Goal: Find specific page/section: Find specific page/section

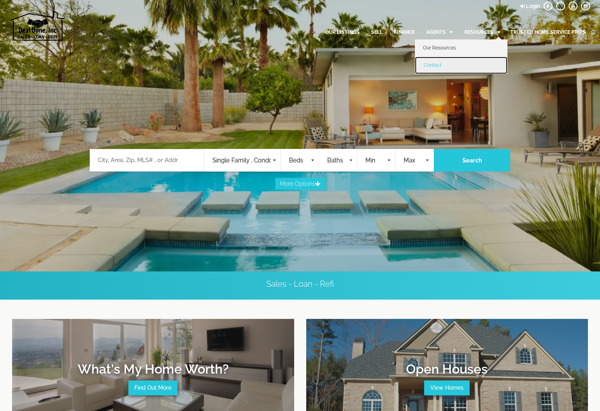
click at [429, 66] on link "Contact" at bounding box center [461, 65] width 92 height 17
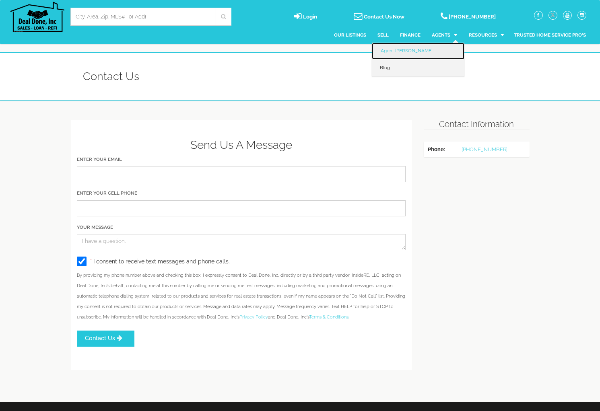
click at [433, 47] on link "Agent [PERSON_NAME]" at bounding box center [418, 51] width 92 height 17
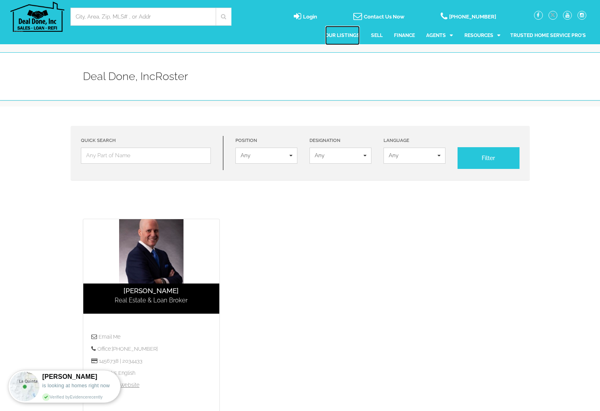
click at [336, 36] on link "Our Listings" at bounding box center [342, 35] width 35 height 19
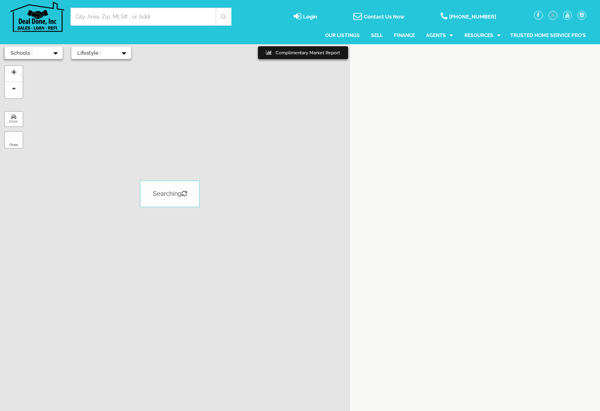
select select
